Goal: Information Seeking & Learning: Learn about a topic

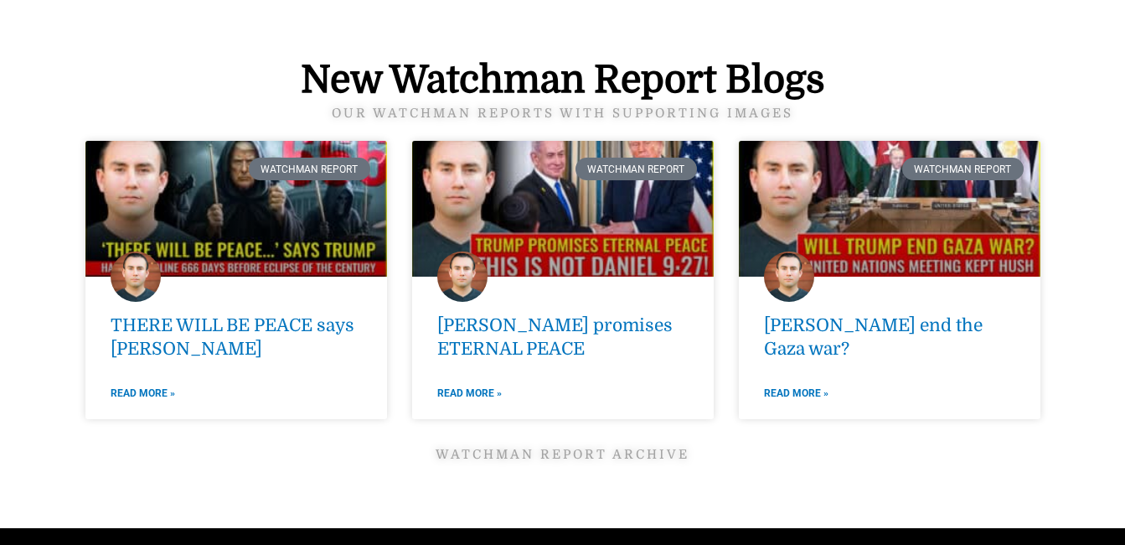
scroll to position [2269, 0]
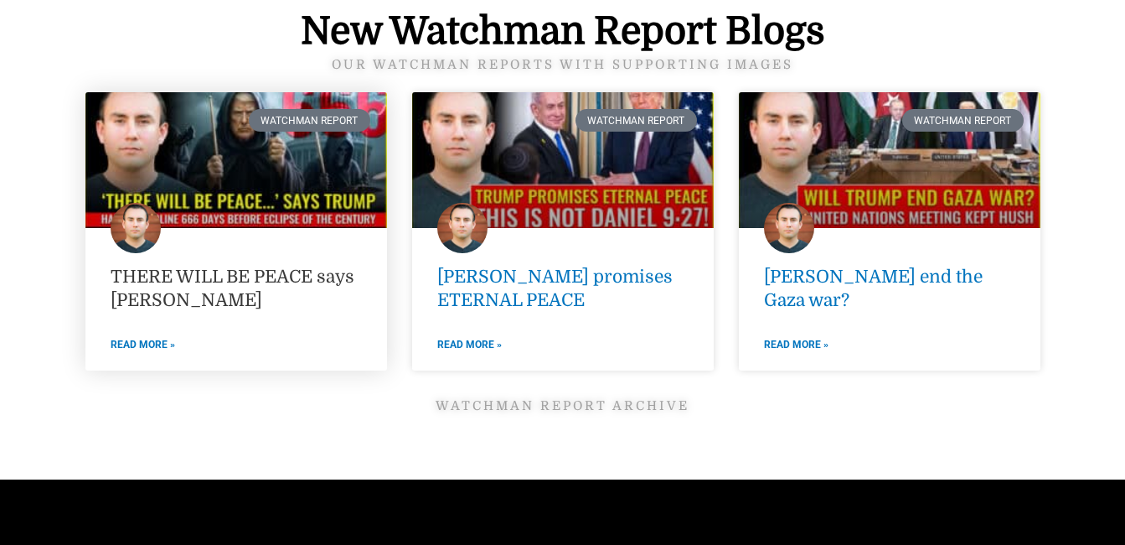
click at [301, 273] on link "THERE WILL BE PEACE says [PERSON_NAME]" at bounding box center [233, 287] width 244 height 43
